Goal: Task Accomplishment & Management: Use online tool/utility

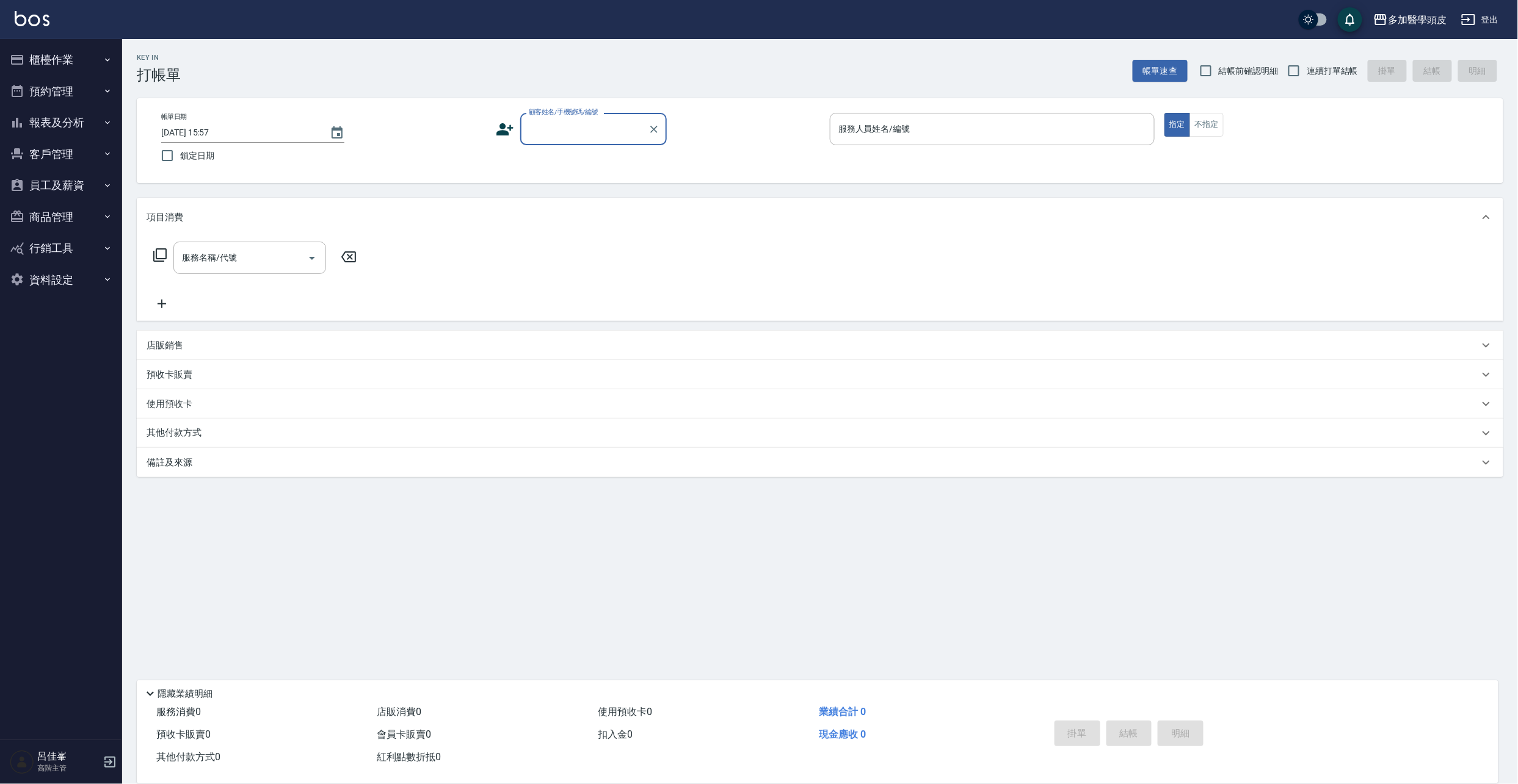
click at [550, 136] on input "顧客姓名/手機號碼/編號" at bounding box center [584, 128] width 117 height 21
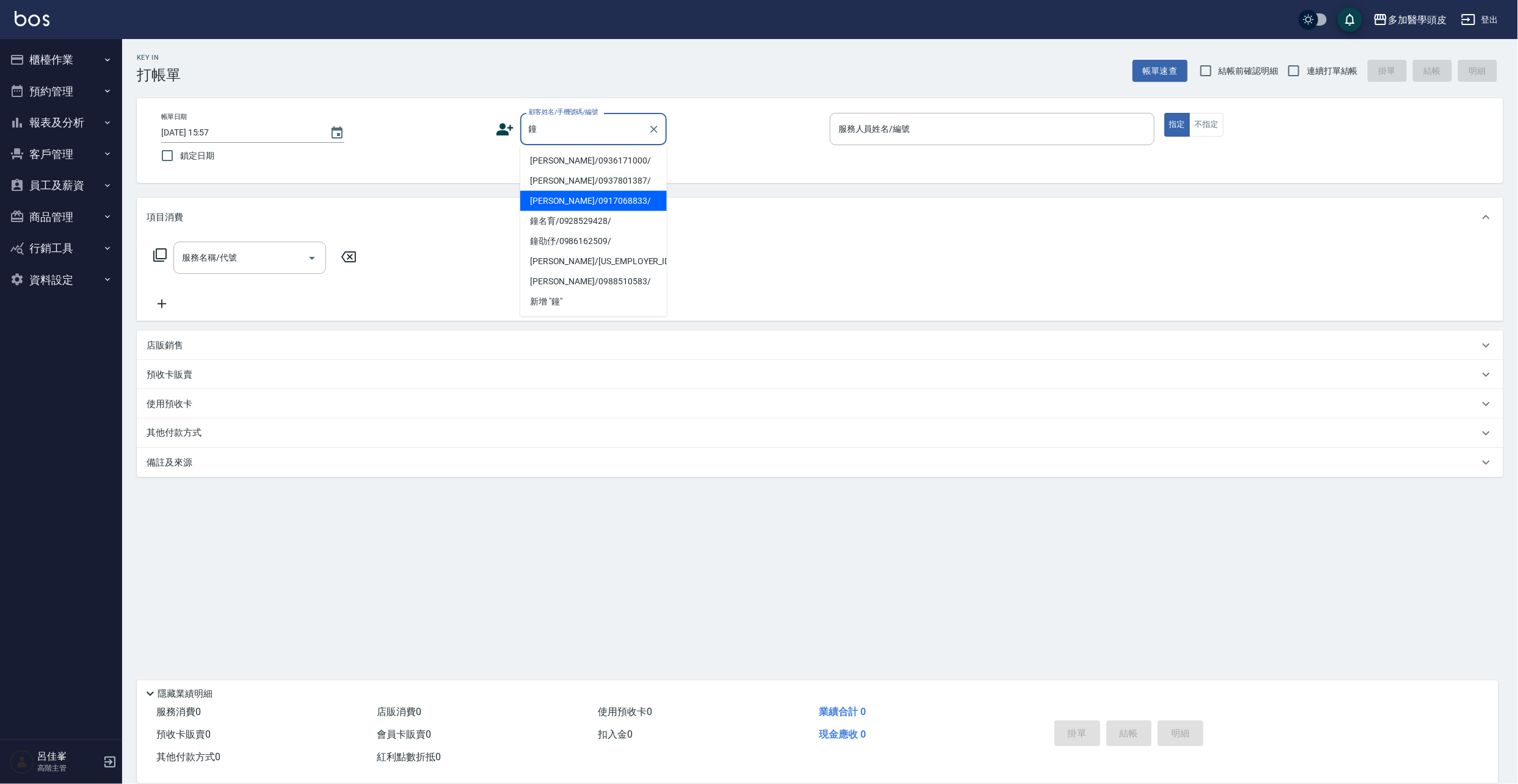
click at [577, 201] on li "[PERSON_NAME]/0917068833/" at bounding box center [593, 201] width 146 height 20
type input "[PERSON_NAME]/0917068833/"
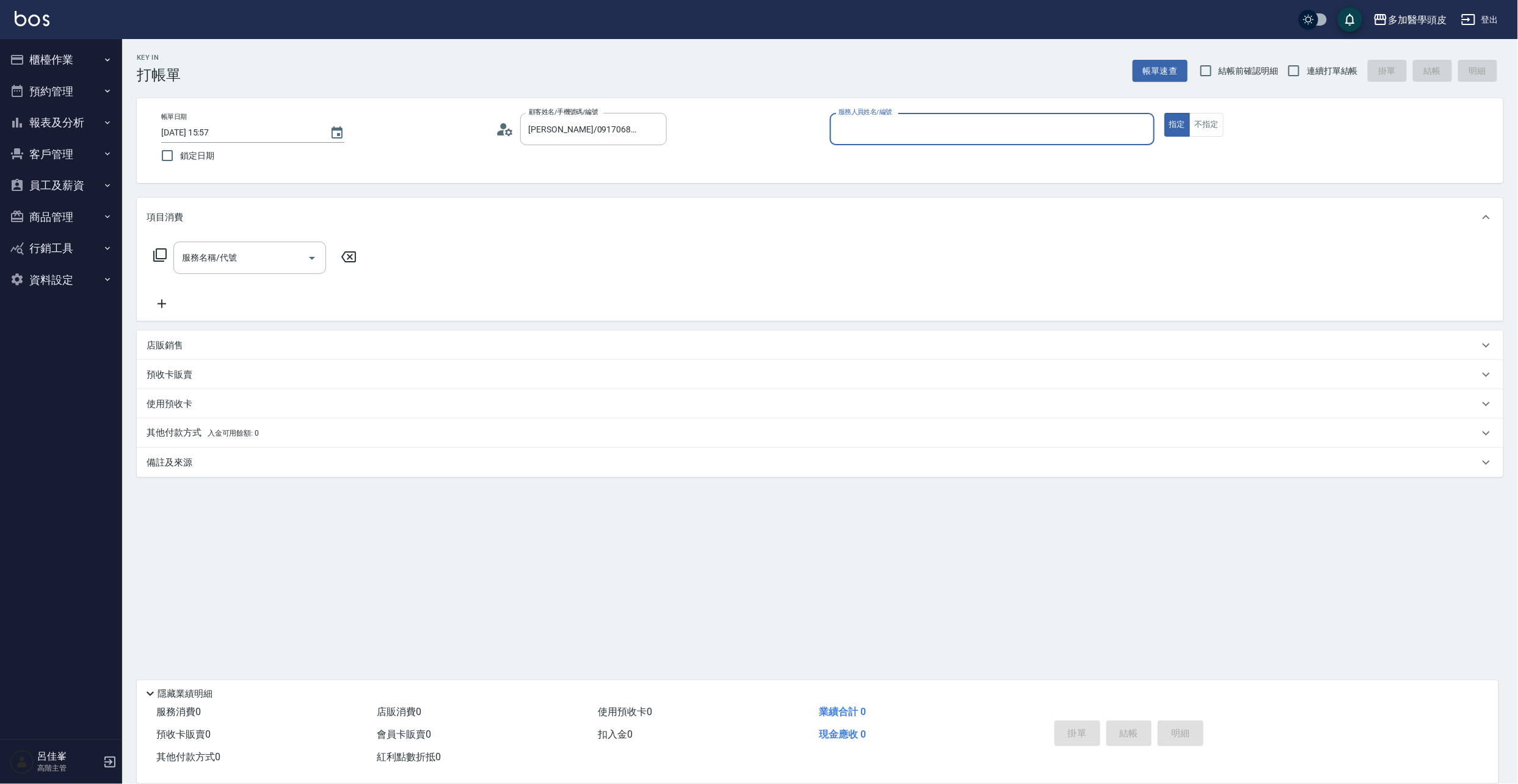
click at [871, 132] on input "服務人員姓名/編號" at bounding box center [992, 128] width 314 height 21
click at [867, 159] on span "[PERSON_NAME](無代號)" at bounding box center [869, 160] width 58 height 13
type input "[PERSON_NAME](無代號)"
click at [309, 262] on icon "Open" at bounding box center [312, 258] width 15 height 15
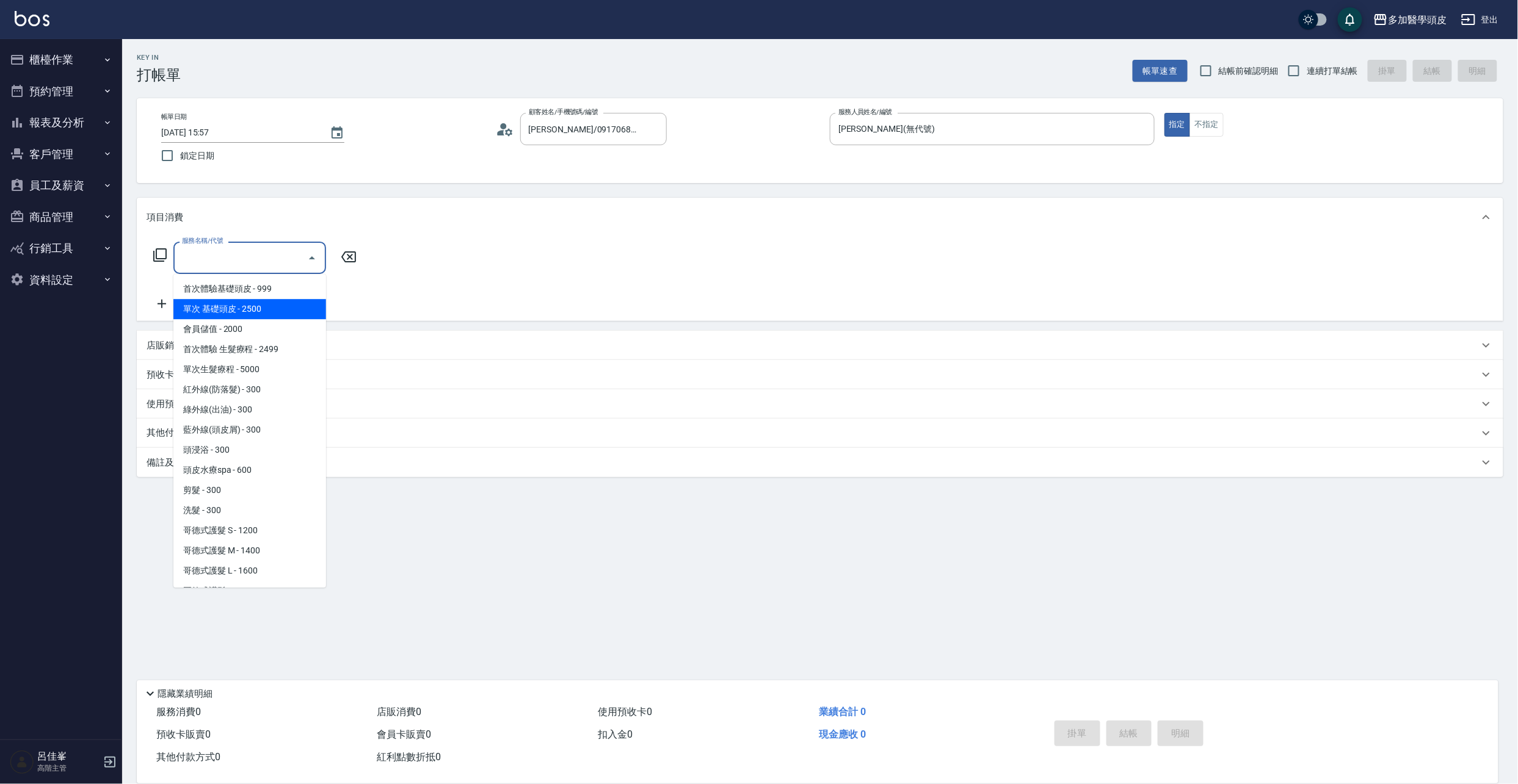
click at [274, 311] on span "單次 基礎頭皮 - 2500" at bounding box center [250, 309] width 153 height 20
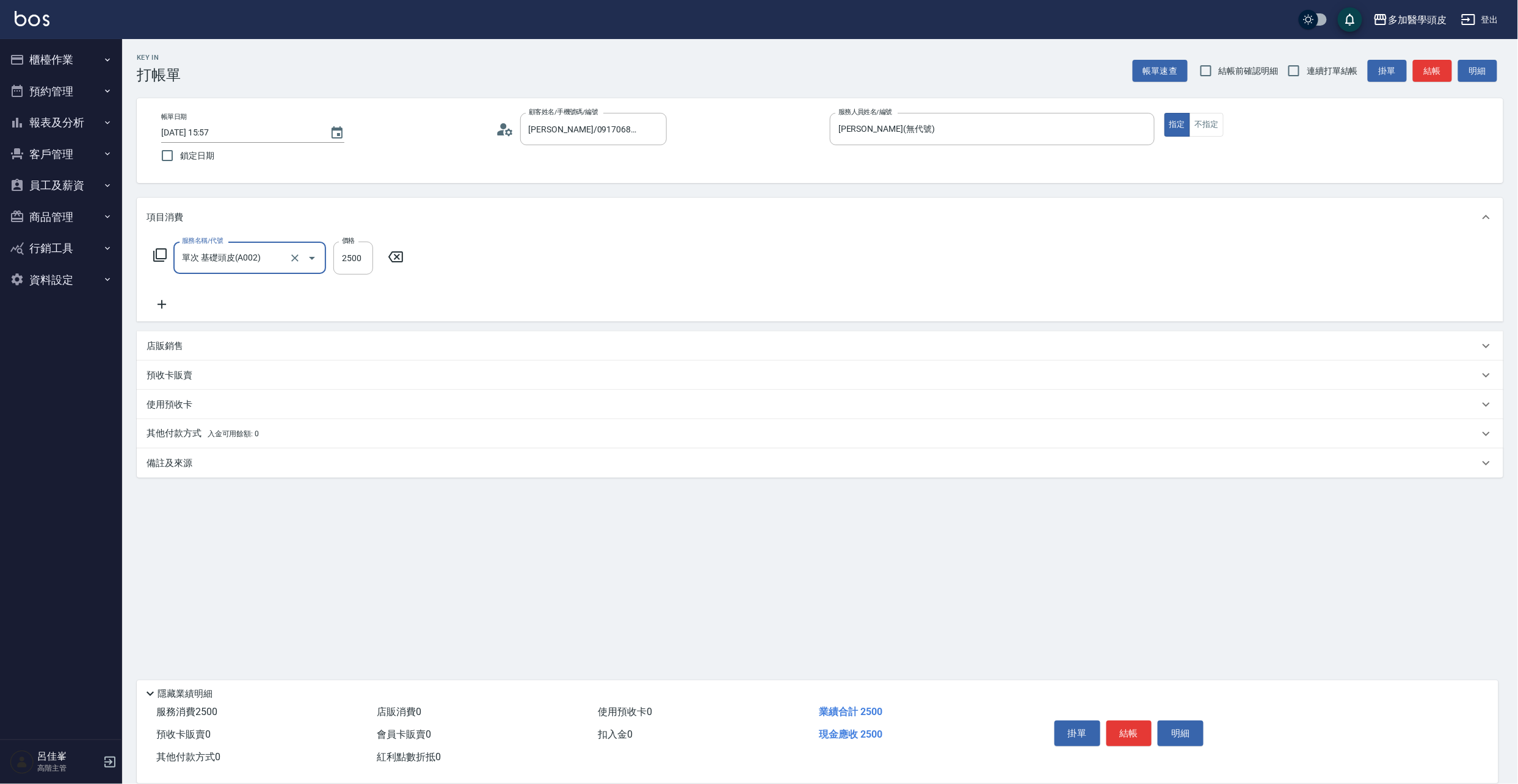
type input "單次 基礎頭皮(A002)"
click at [290, 254] on icon "Clear" at bounding box center [295, 258] width 13 height 13
click at [315, 259] on icon "Open" at bounding box center [312, 258] width 15 height 15
type input "單次 基礎頭皮(A002)"
click at [402, 252] on icon at bounding box center [395, 257] width 30 height 15
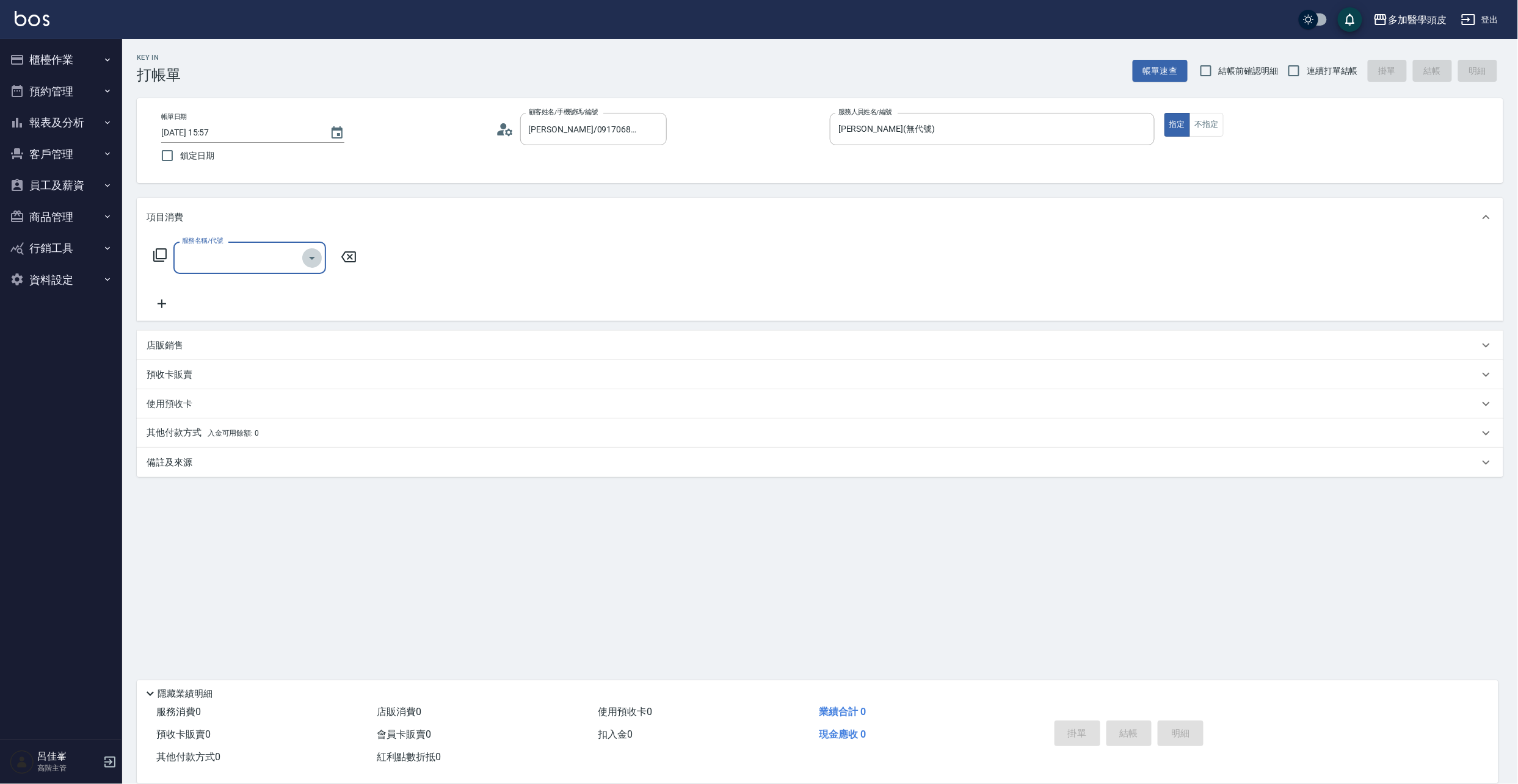
click at [309, 260] on icon "Open" at bounding box center [312, 258] width 15 height 15
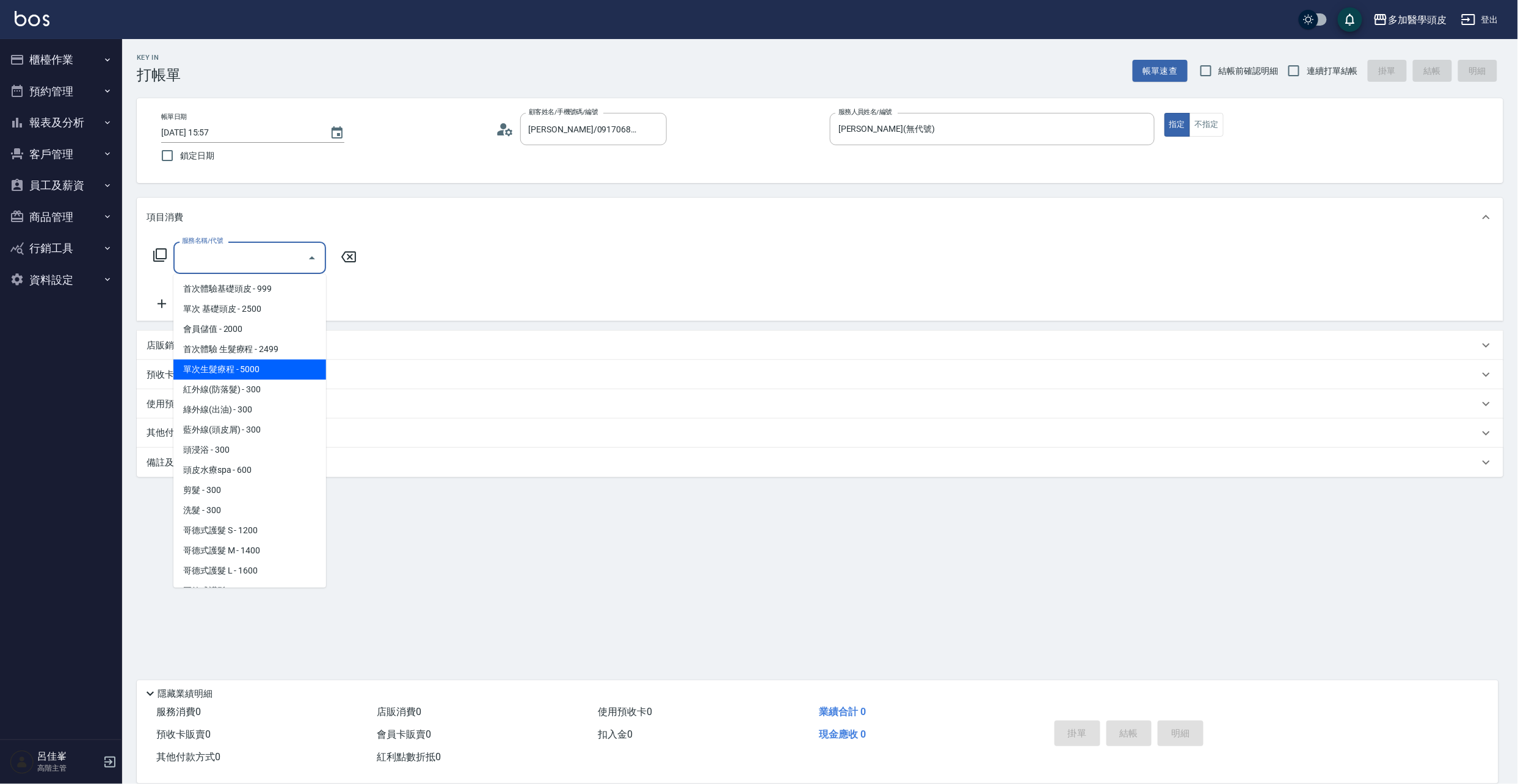
click at [271, 368] on span "單次生髮療程 - 5000" at bounding box center [250, 369] width 153 height 20
type input "單次生髮療程(B002)"
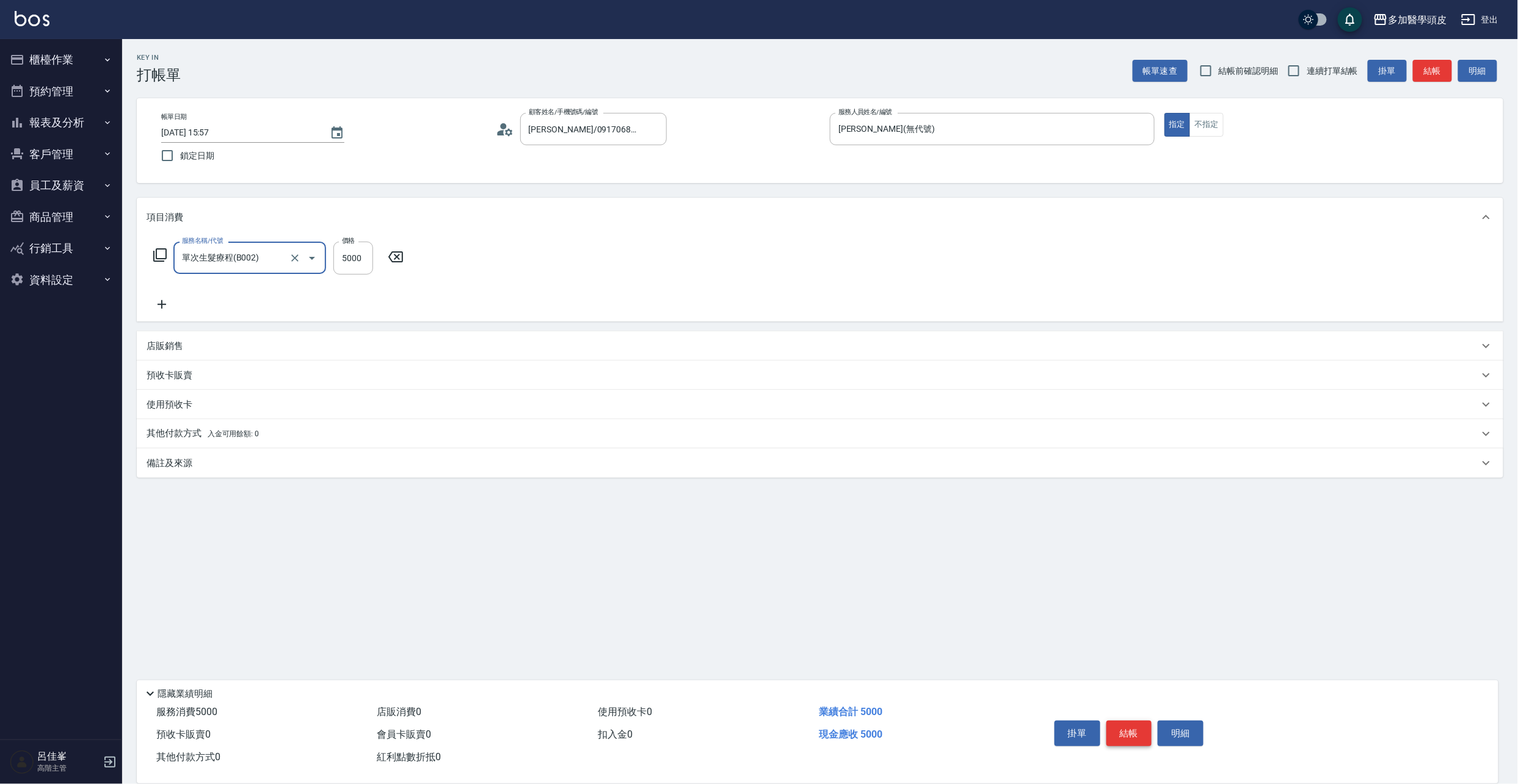
click at [1126, 730] on button "結帳" at bounding box center [1129, 733] width 46 height 26
